Goal: Register for event/course

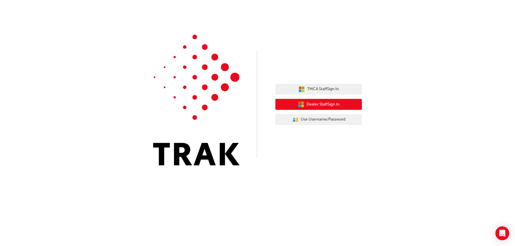
click at [326, 105] on span "Dealer Staff Sign In" at bounding box center [323, 104] width 33 height 7
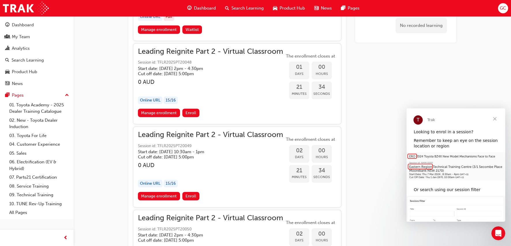
scroll to position [635, 0]
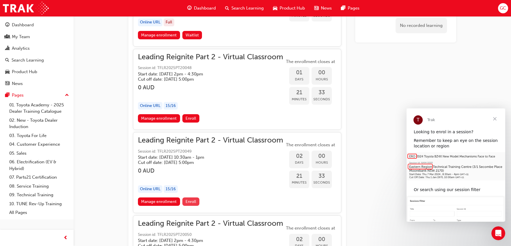
click at [189, 202] on span "Enroll" at bounding box center [191, 201] width 11 height 5
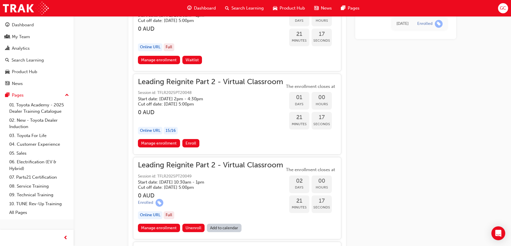
scroll to position [617, 0]
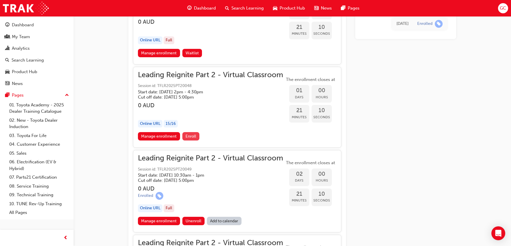
click at [196, 137] on button "Enroll" at bounding box center [190, 136] width 17 height 8
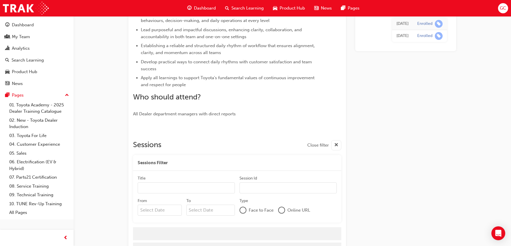
scroll to position [213, 0]
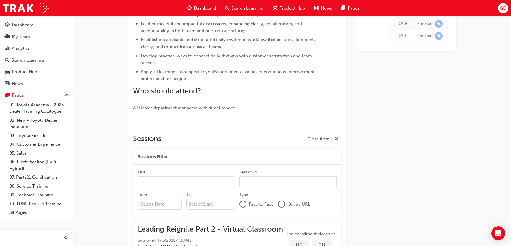
click at [154, 182] on input "Title" at bounding box center [186, 181] width 97 height 11
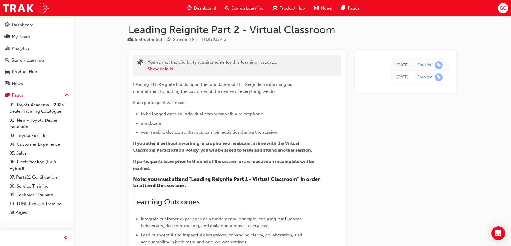
scroll to position [0, 0]
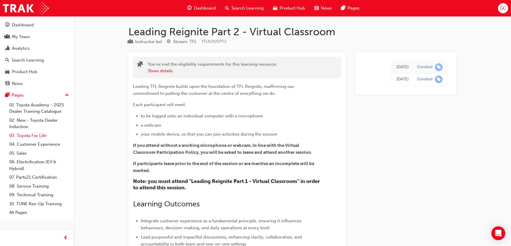
click at [21, 136] on link "03. Toyota For Life" at bounding box center [39, 135] width 64 height 9
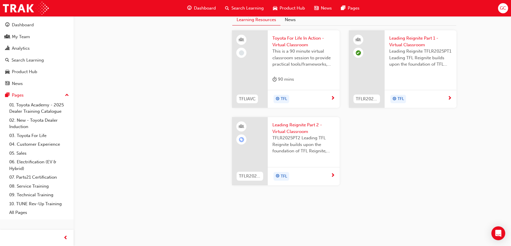
scroll to position [631, 0]
click at [309, 176] on div "TFL" at bounding box center [301, 176] width 58 height 9
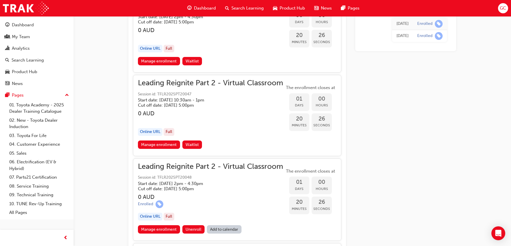
scroll to position [607, 0]
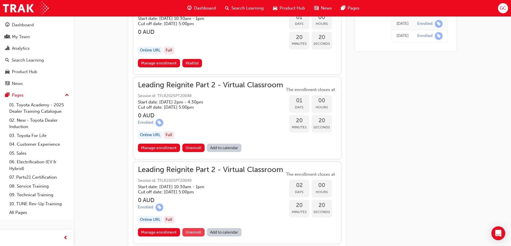
click at [193, 229] on button "Unenroll" at bounding box center [193, 232] width 23 height 8
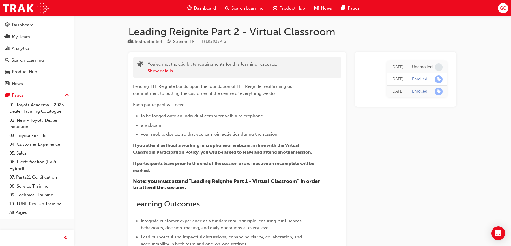
click at [158, 71] on button "Show details" at bounding box center [160, 71] width 25 height 7
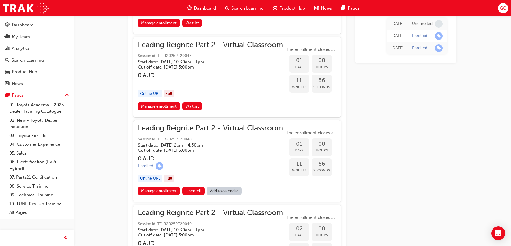
scroll to position [664, 0]
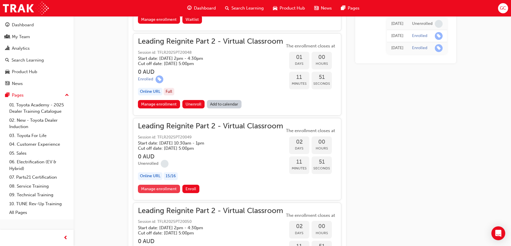
click at [168, 188] on link "Manage enrollment" at bounding box center [159, 188] width 42 height 8
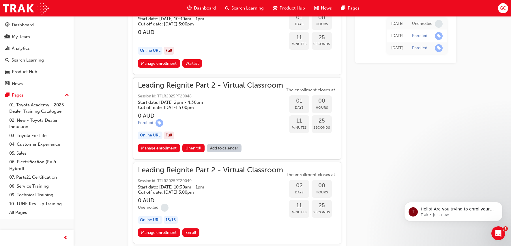
scroll to position [606, 0]
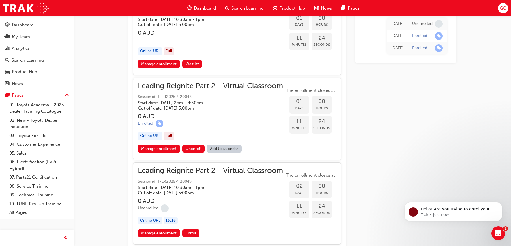
click at [152, 149] on link "Manage enrollment" at bounding box center [159, 148] width 42 height 8
